Goal: Check status: Check status

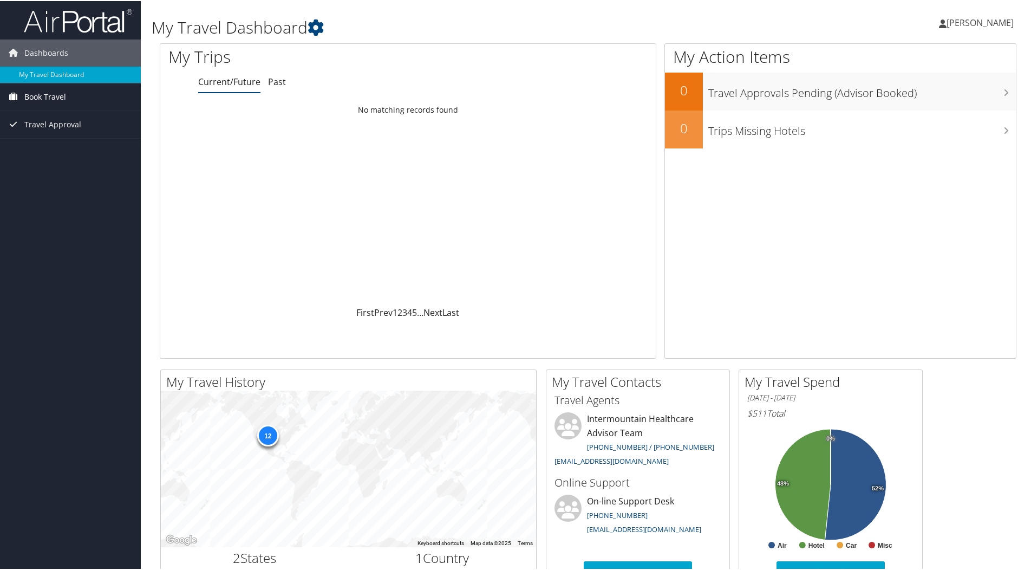
click at [45, 100] on span "Book Travel" at bounding box center [45, 95] width 42 height 27
click at [44, 99] on span "Book Travel" at bounding box center [45, 95] width 42 height 27
click at [38, 99] on span "Book Travel" at bounding box center [45, 95] width 42 height 27
click at [70, 133] on link "Book/Manage Online Trips" at bounding box center [70, 134] width 141 height 16
click at [55, 70] on link "My Travel Dashboard" at bounding box center [70, 74] width 141 height 16
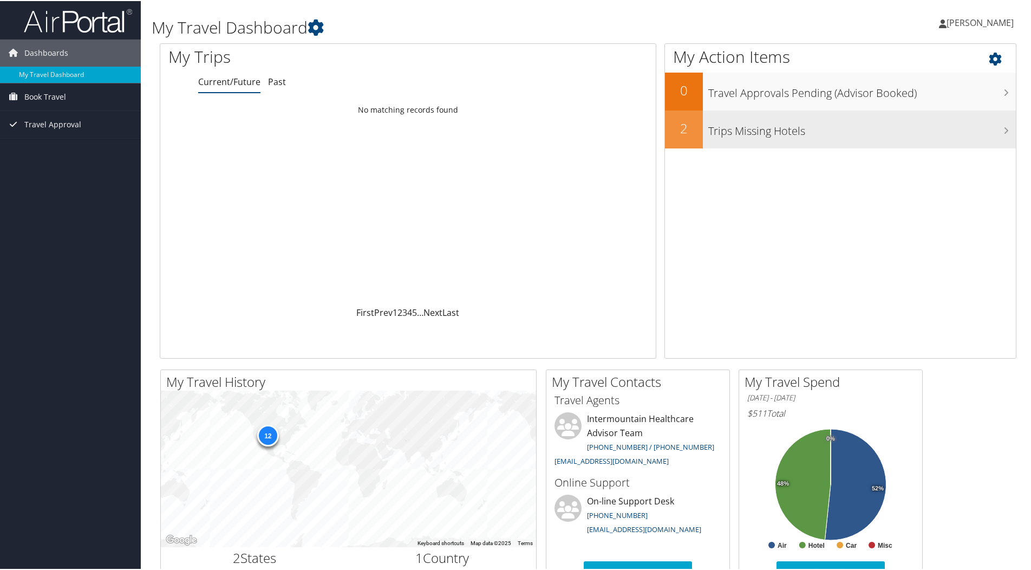
click at [777, 142] on div "Trips Missing Hotels" at bounding box center [859, 128] width 313 height 38
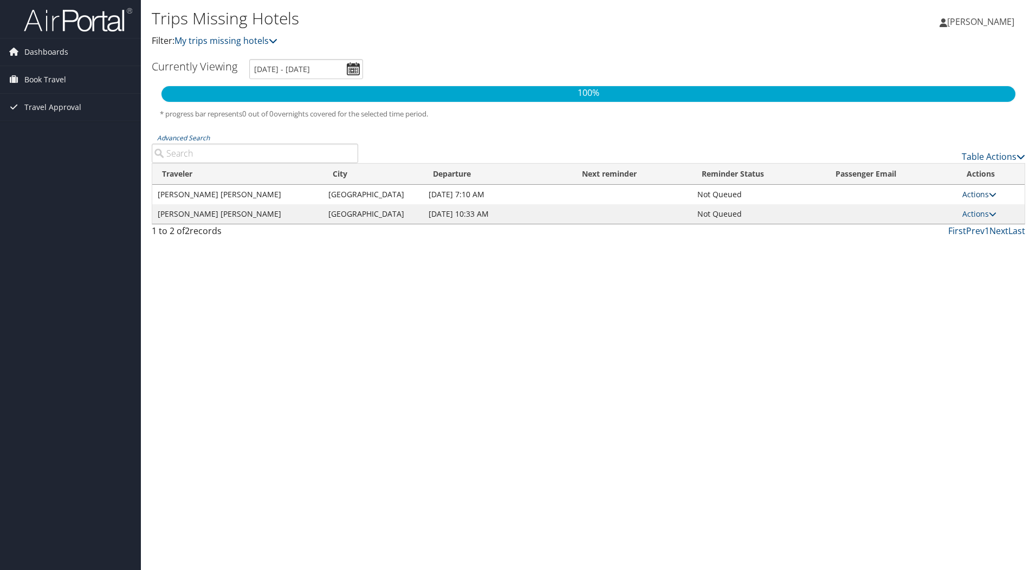
click at [975, 199] on link "Actions" at bounding box center [979, 194] width 34 height 10
click at [964, 230] on link "View Itinerary" at bounding box center [955, 228] width 75 height 18
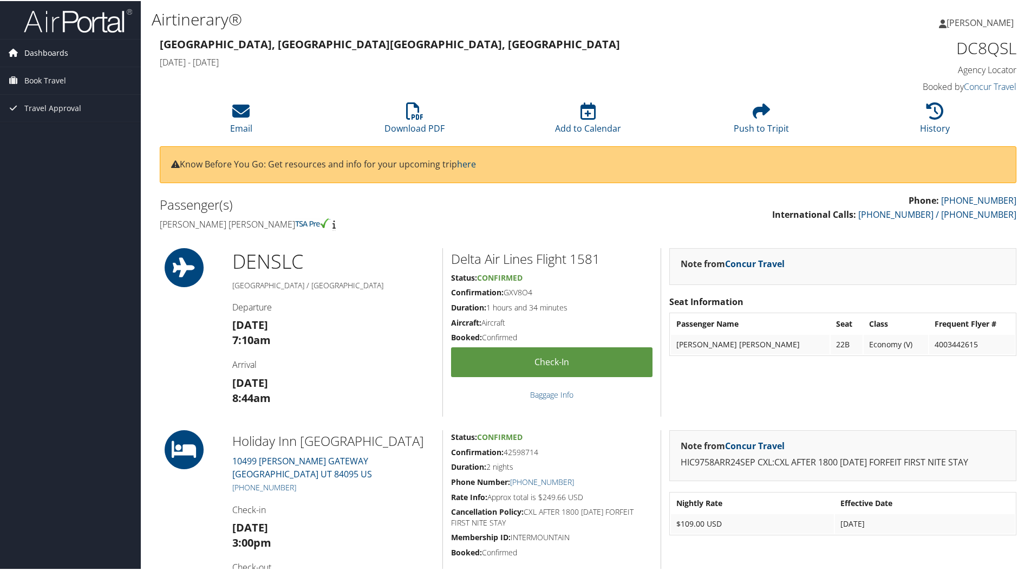
click at [38, 55] on span "Dashboards" at bounding box center [46, 51] width 44 height 27
click at [44, 75] on link "My Travel Dashboard" at bounding box center [70, 74] width 141 height 16
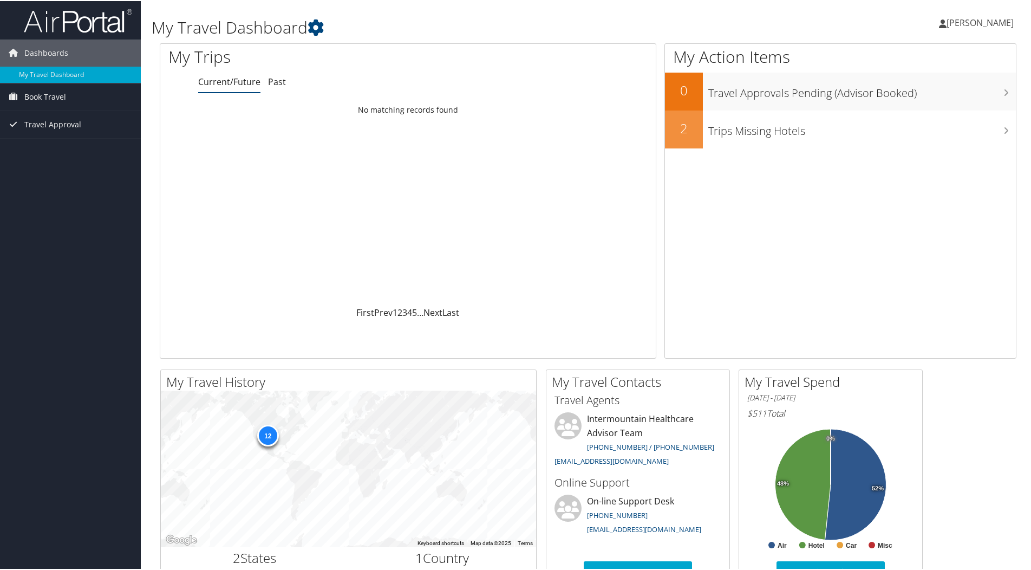
drag, startPoint x: 1031, startPoint y: 147, endPoint x: 1022, endPoint y: 272, distance: 125.9
click at [1022, 272] on div "My Travel Dashboard Kristen Snyder Kristen Snyder My Settings Travel Agency Con…" at bounding box center [588, 409] width 895 height 818
drag, startPoint x: 1030, startPoint y: 253, endPoint x: 1027, endPoint y: 368, distance: 115.4
click at [1027, 368] on div "My Travel Dashboard Kristen Snyder Kristen Snyder My Settings Travel Agency Con…" at bounding box center [588, 409] width 895 height 818
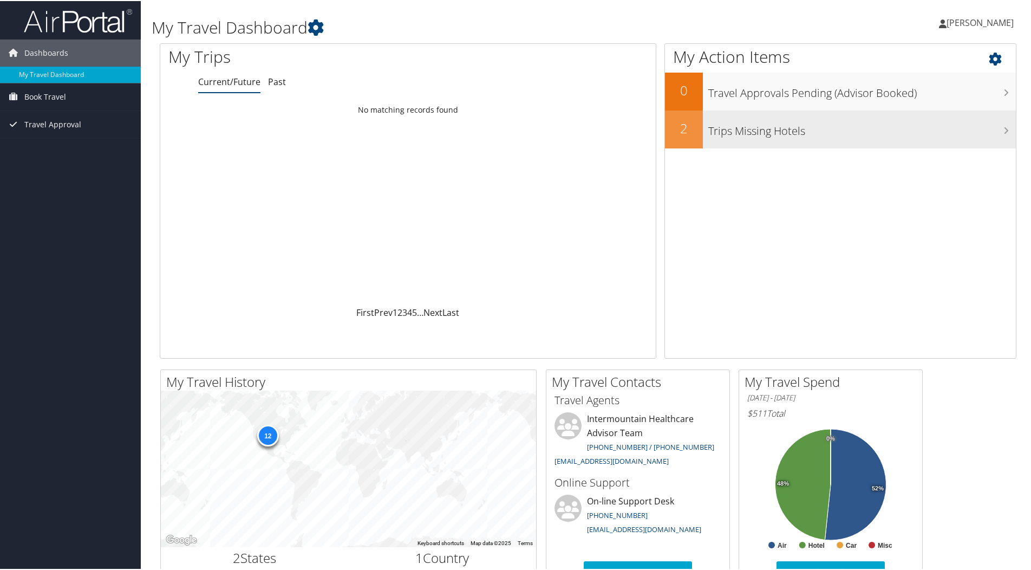
click at [736, 138] on div "Trips Missing Hotels" at bounding box center [859, 128] width 313 height 38
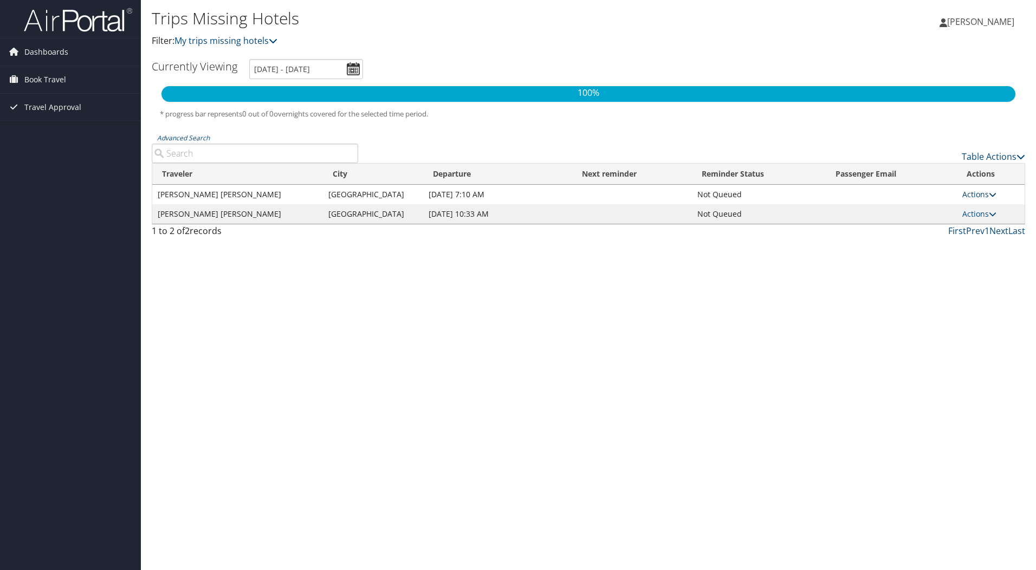
click at [970, 194] on link "Actions" at bounding box center [979, 194] width 34 height 10
click at [951, 227] on link "View Itinerary" at bounding box center [955, 228] width 75 height 18
